Goal: Use online tool/utility: Utilize a website feature to perform a specific function

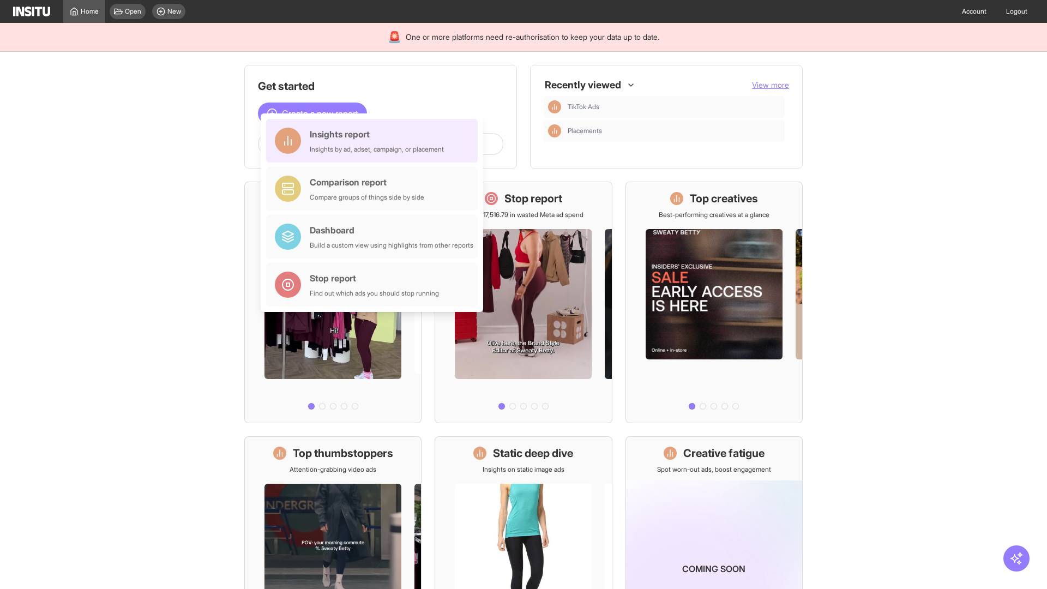
click at [374, 141] on div "Insights report Insights by ad, adset, campaign, or placement" at bounding box center [377, 141] width 134 height 26
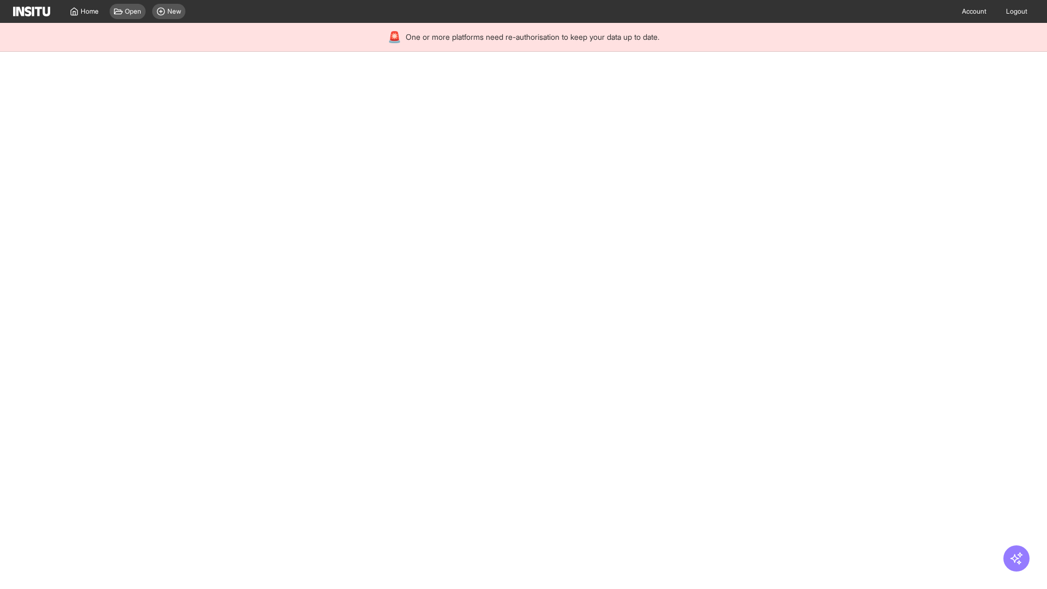
select select "**"
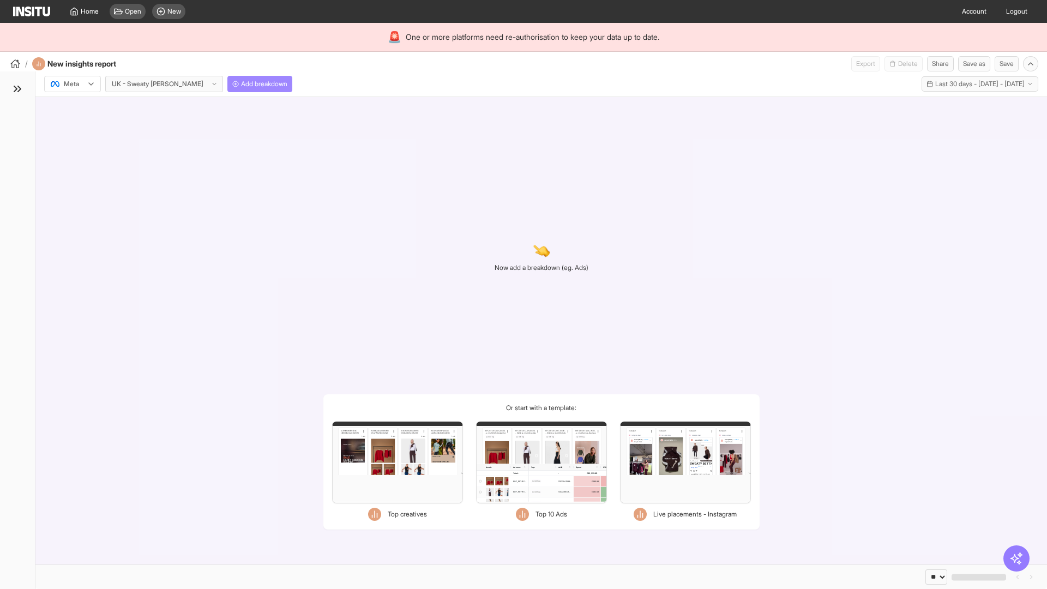
click at [241, 84] on span "Add breakdown" at bounding box center [264, 84] width 46 height 9
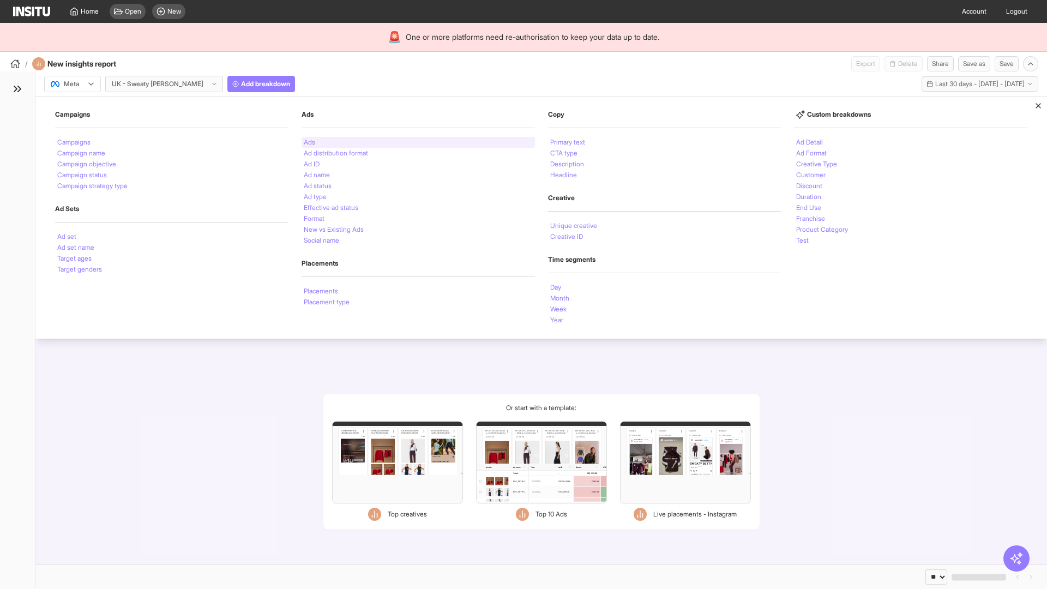
click at [309, 142] on li "Ads" at bounding box center [309, 142] width 11 height 7
